Goal: Task Accomplishment & Management: Manage account settings

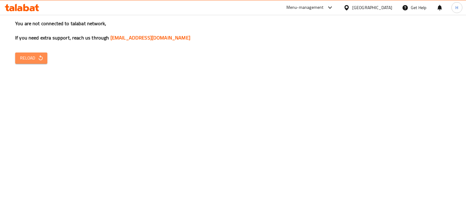
click at [30, 58] on span "Reload" at bounding box center [31, 58] width 22 height 8
click at [30, 56] on span "Reload" at bounding box center [31, 58] width 22 height 8
click at [38, 58] on icon "button" at bounding box center [41, 58] width 6 height 6
click at [33, 8] on icon at bounding box center [32, 8] width 5 height 5
click at [32, 58] on span "Reload" at bounding box center [31, 58] width 22 height 8
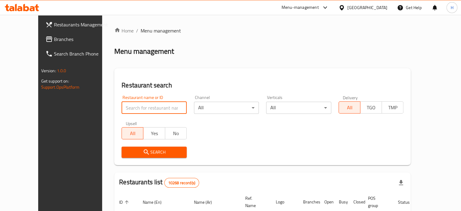
click at [130, 107] on input "search" at bounding box center [154, 108] width 65 height 12
type input "italiano"
click at [146, 151] on span "Search" at bounding box center [154, 152] width 56 height 8
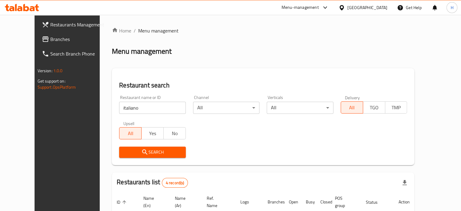
scroll to position [79, 0]
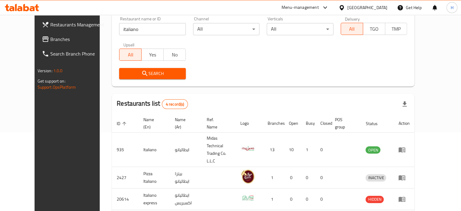
click at [164, 72] on span "Search" at bounding box center [152, 74] width 57 height 8
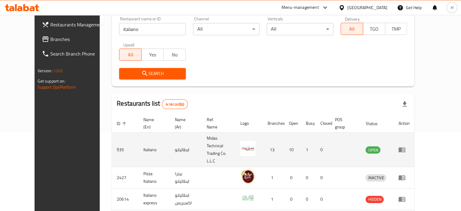
click at [406, 146] on icon "enhanced table" at bounding box center [402, 149] width 7 height 7
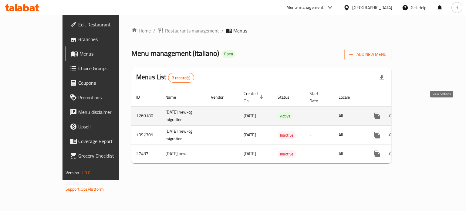
click at [424, 112] on icon "enhanced table" at bounding box center [420, 115] width 7 height 7
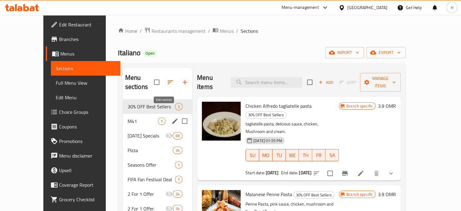
click at [172, 118] on icon "edit" at bounding box center [174, 120] width 5 height 5
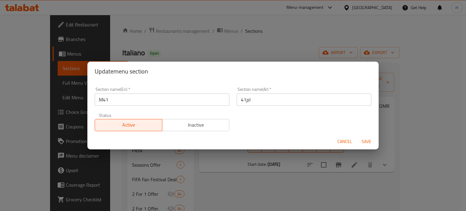
click at [340, 142] on span "Cancel" at bounding box center [344, 142] width 15 height 8
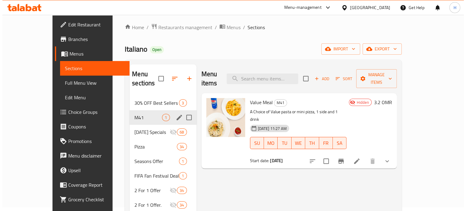
scroll to position [5, 0]
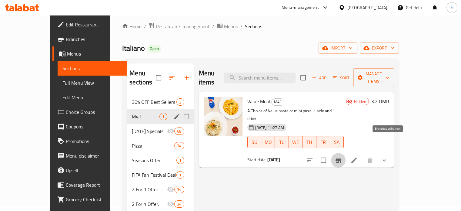
click at [341, 158] on icon "Branch-specific-item" at bounding box center [338, 160] width 5 height 5
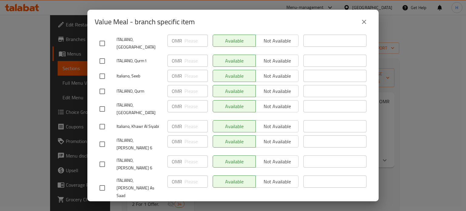
scroll to position [0, 0]
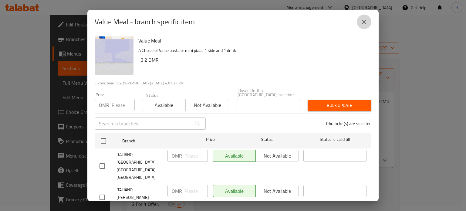
click at [362, 25] on icon "close" at bounding box center [363, 21] width 7 height 7
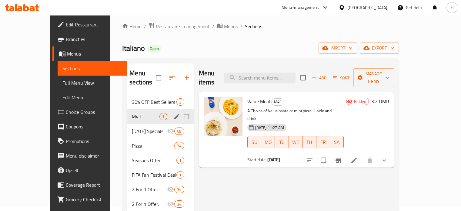
click at [369, 99] on span "Hidden" at bounding box center [360, 102] width 17 height 6
click at [342, 157] on icon "Branch-specific-item" at bounding box center [338, 160] width 7 height 7
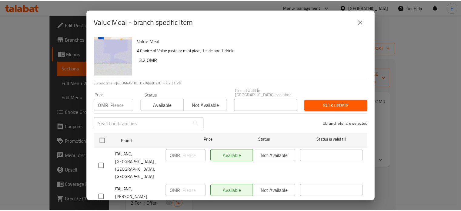
scroll to position [193, 0]
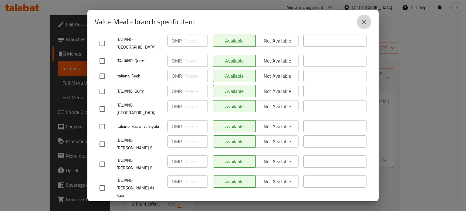
click at [363, 21] on icon "close" at bounding box center [363, 21] width 7 height 7
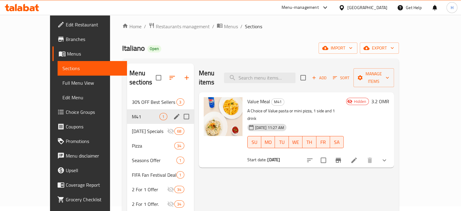
click at [357, 157] on icon at bounding box center [354, 159] width 5 height 5
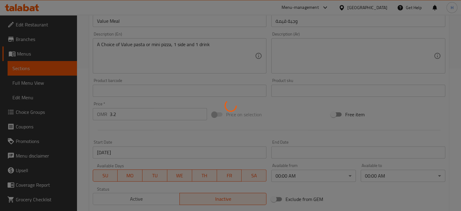
scroll to position [258, 0]
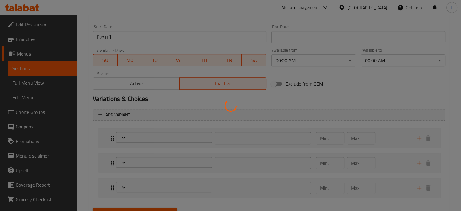
type input "الطبق الرئيسي"
type input "1"
type input "الطبق الجانبي"
type input "1"
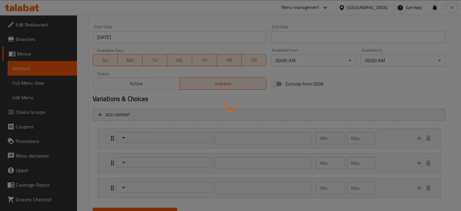
type input "1"
type input "اختيار المشروب"
type input "1"
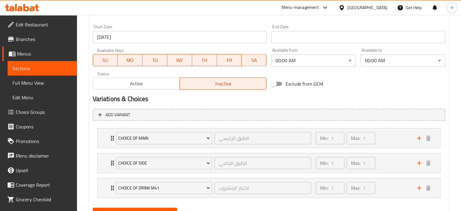
click at [147, 85] on div at bounding box center [230, 105] width 461 height 211
click at [147, 85] on span "Active" at bounding box center [137, 83] width 82 height 9
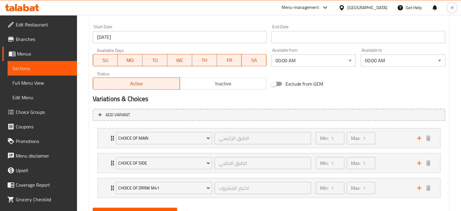
scroll to position [286, 0]
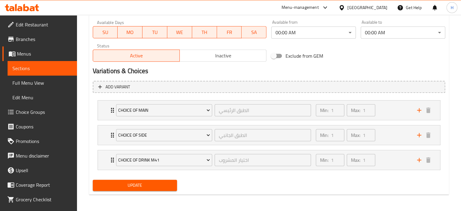
click at [152, 184] on span "Update" at bounding box center [135, 185] width 75 height 8
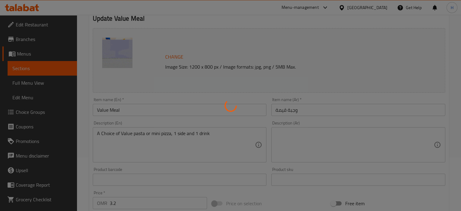
scroll to position [0, 0]
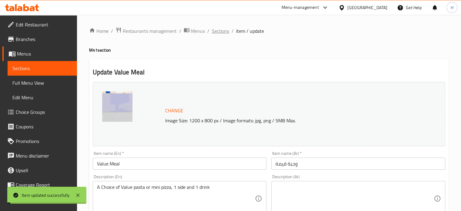
click at [218, 32] on span "Sections" at bounding box center [220, 30] width 17 height 7
